Goal: Information Seeking & Learning: Learn about a topic

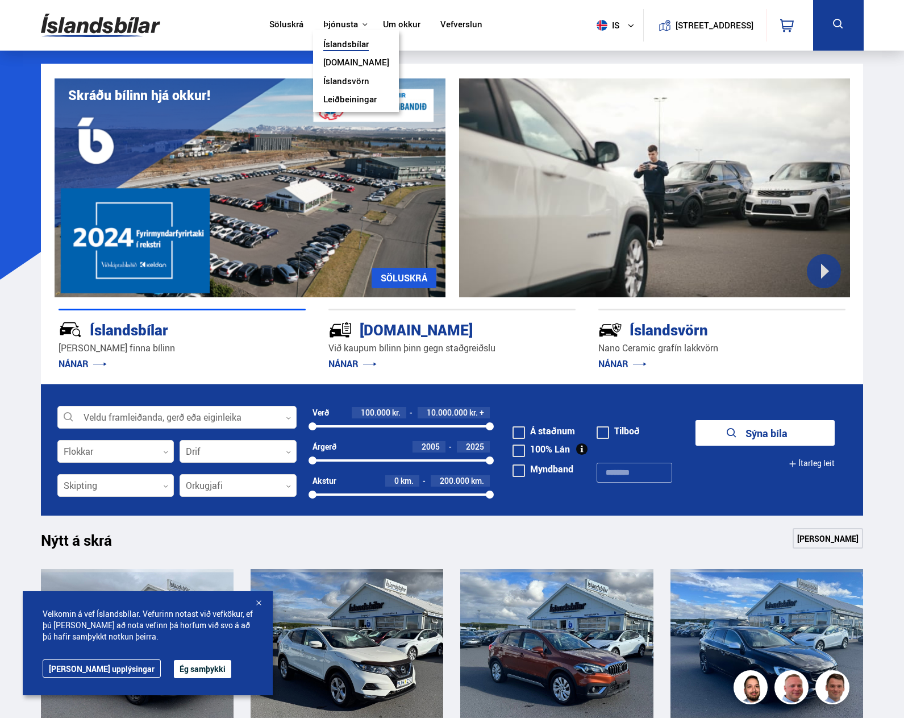
click at [336, 45] on link "Íslandsbílar" at bounding box center [345, 45] width 45 height 12
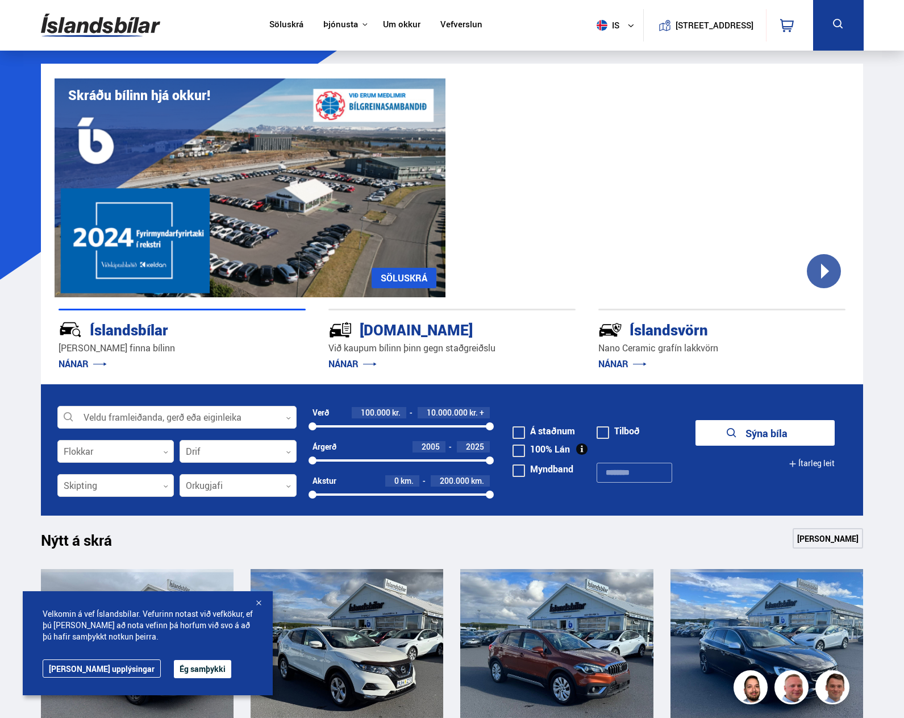
click at [635, 365] on link "NÁNAR" at bounding box center [622, 363] width 48 height 13
click at [639, 349] on p "Nano Ceramic grafín lakkvörn" at bounding box center [721, 348] width 247 height 13
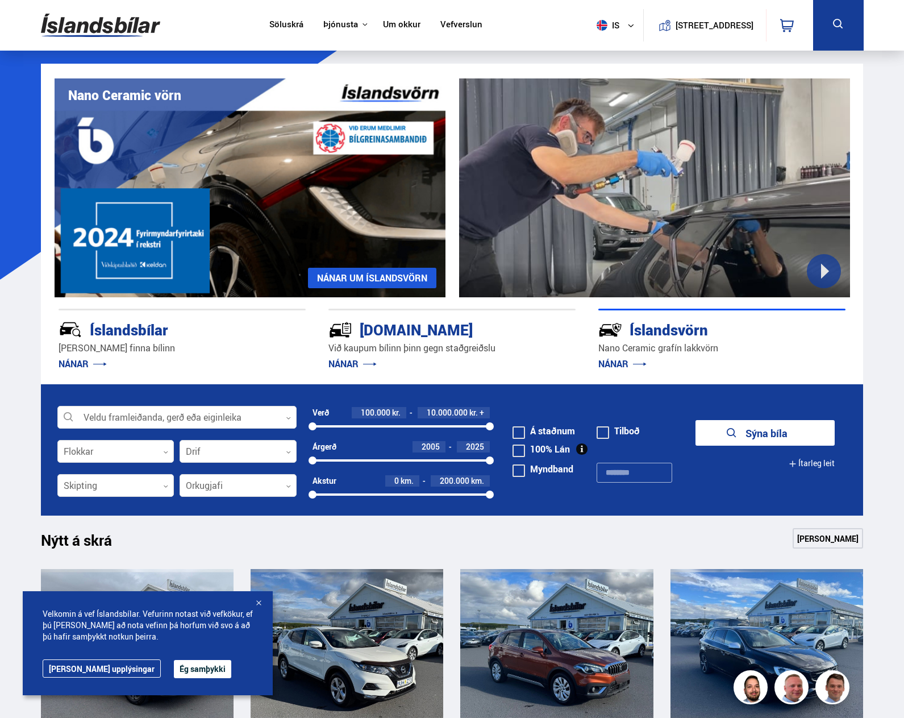
click at [671, 329] on div "Íslandsvörn" at bounding box center [701, 329] width 207 height 20
click at [627, 363] on link "NÁNAR" at bounding box center [622, 363] width 48 height 13
